Goal: Transaction & Acquisition: Download file/media

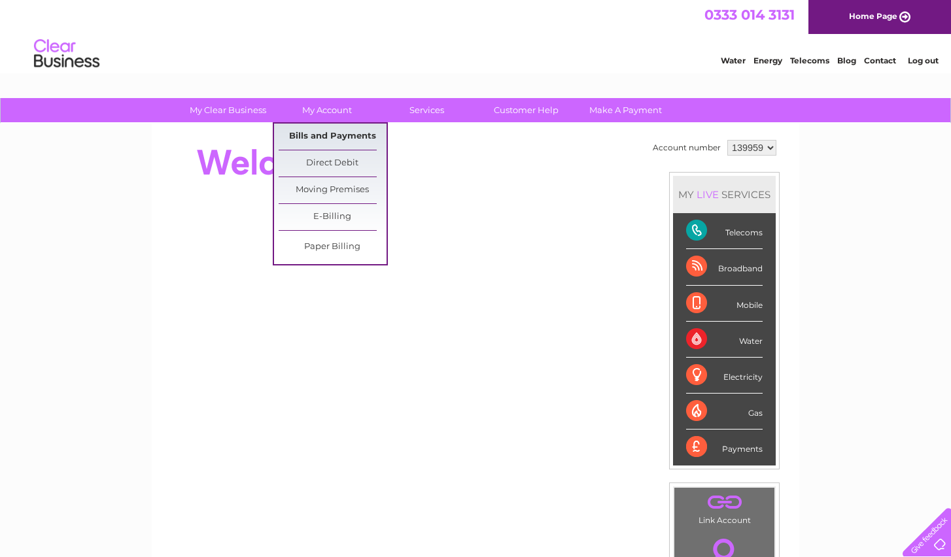
click at [336, 132] on link "Bills and Payments" at bounding box center [333, 137] width 108 height 26
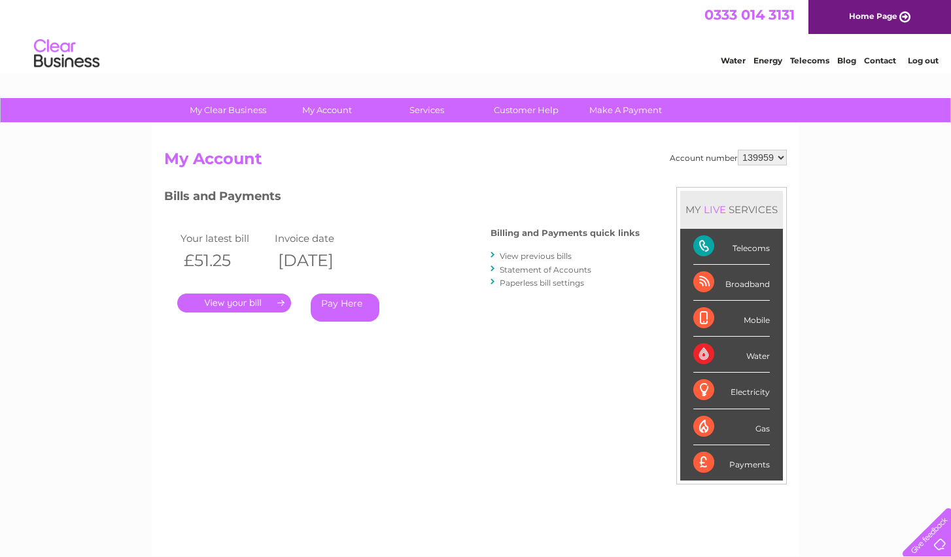
click at [781, 157] on select "139959 450768 450769 450770" at bounding box center [761, 158] width 49 height 16
select select "450770"
click at [539, 254] on link "View previous bills" at bounding box center [536, 256] width 72 height 10
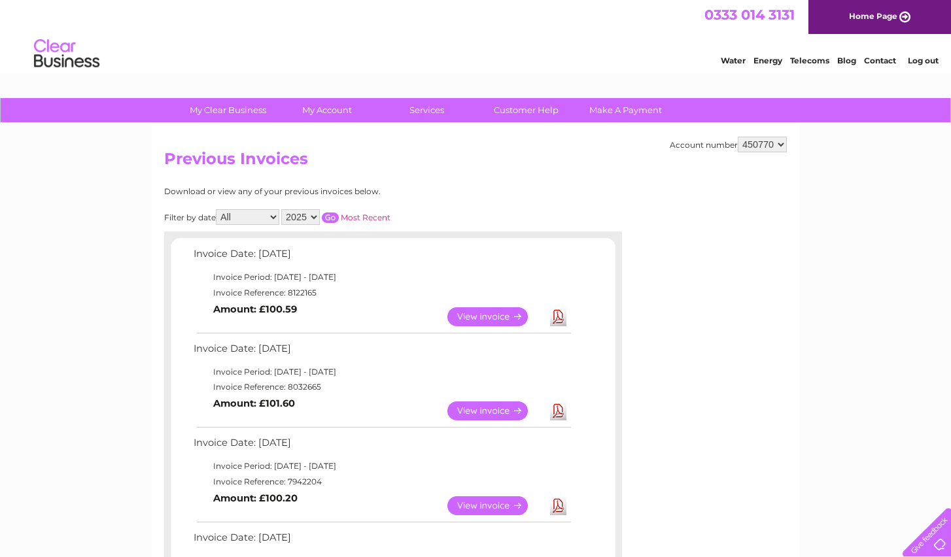
click at [492, 320] on link "View" at bounding box center [495, 316] width 96 height 19
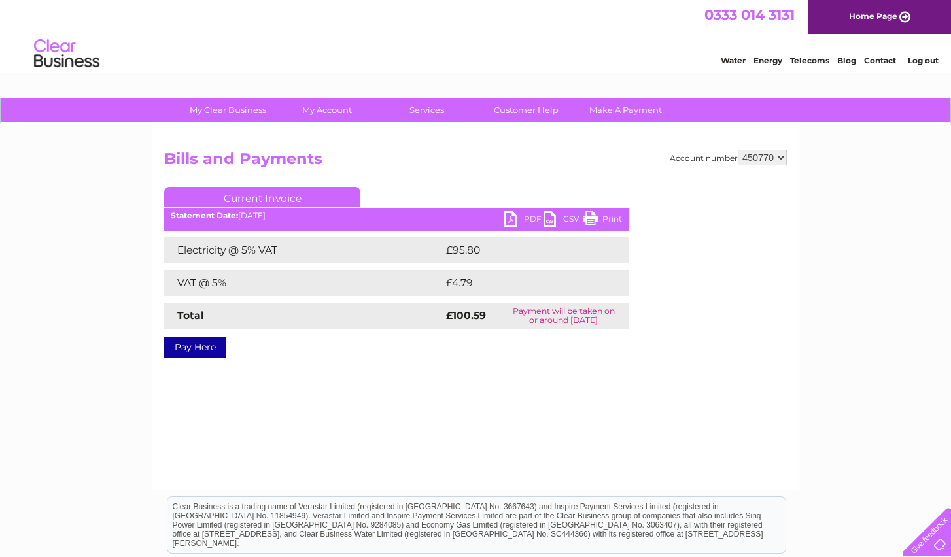
click at [516, 219] on link "PDF" at bounding box center [523, 220] width 39 height 19
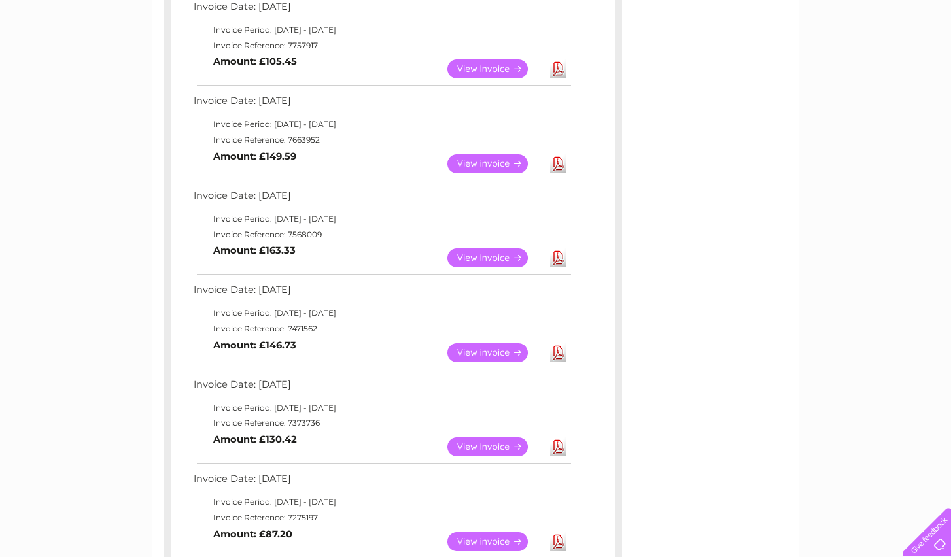
scroll to position [773, 0]
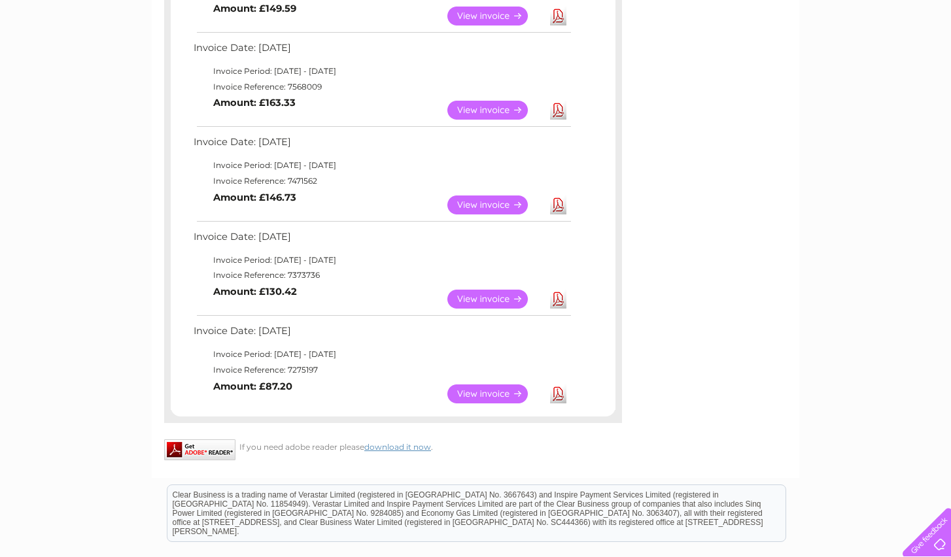
click at [558, 206] on link "Download" at bounding box center [558, 204] width 16 height 19
click at [559, 398] on link "Download" at bounding box center [558, 393] width 16 height 19
